Goal: Register for event/course

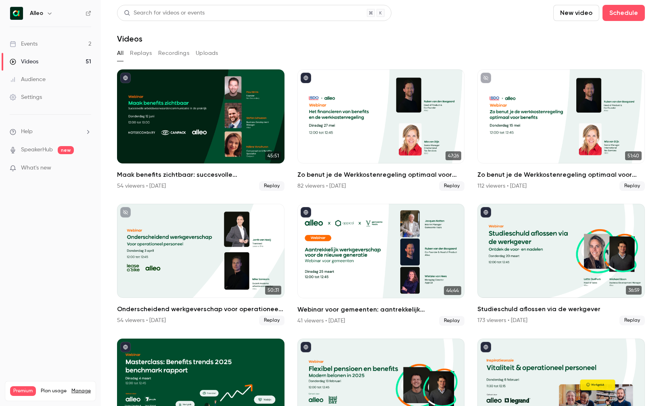
click at [51, 40] on link "Events 2" at bounding box center [50, 44] width 101 height 18
click at [59, 42] on link "Events 2" at bounding box center [50, 44] width 101 height 18
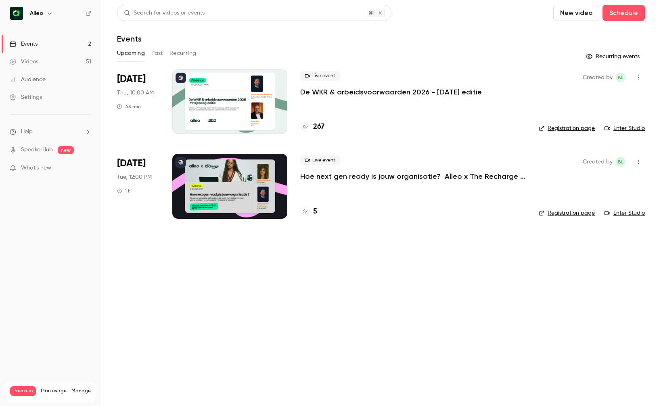
click at [338, 175] on p "Hoe next gen ready is jouw organisatie? Alleo x The Recharge Club" at bounding box center [413, 177] width 226 height 10
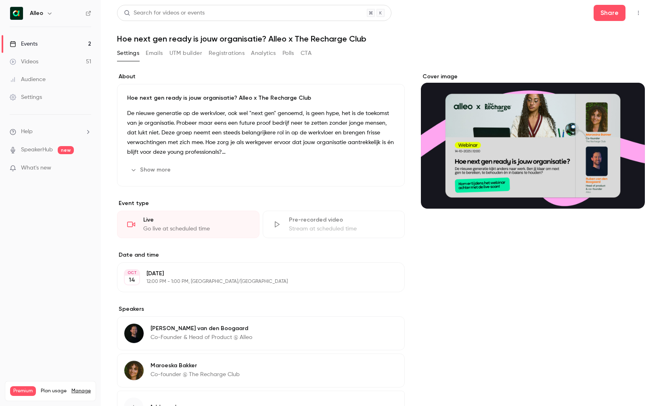
click at [212, 54] on button "Registrations" at bounding box center [227, 53] width 36 height 13
